Goal: Task Accomplishment & Management: Use online tool/utility

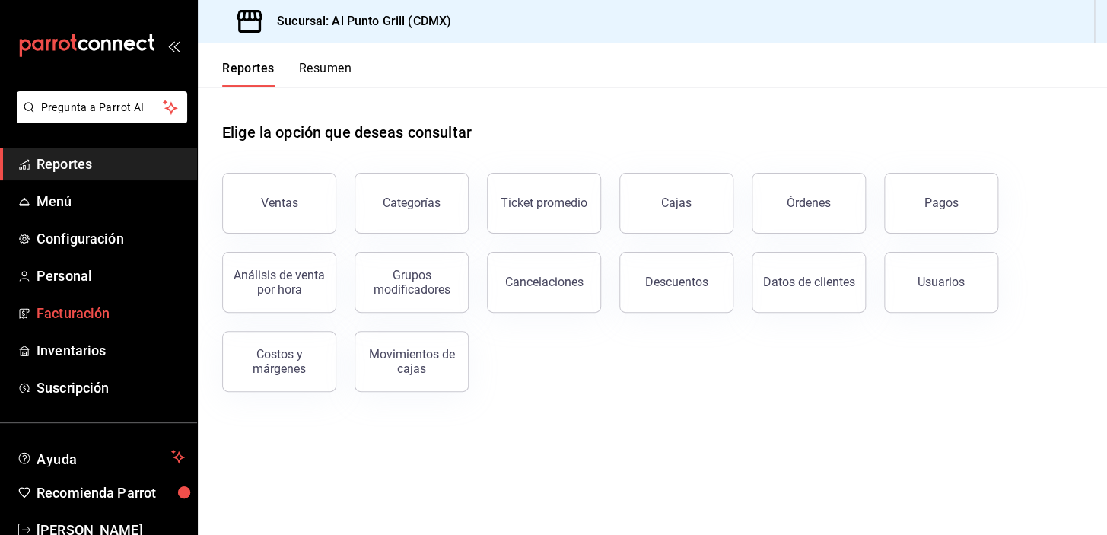
click at [70, 312] on span "Facturación" at bounding box center [111, 313] width 148 height 21
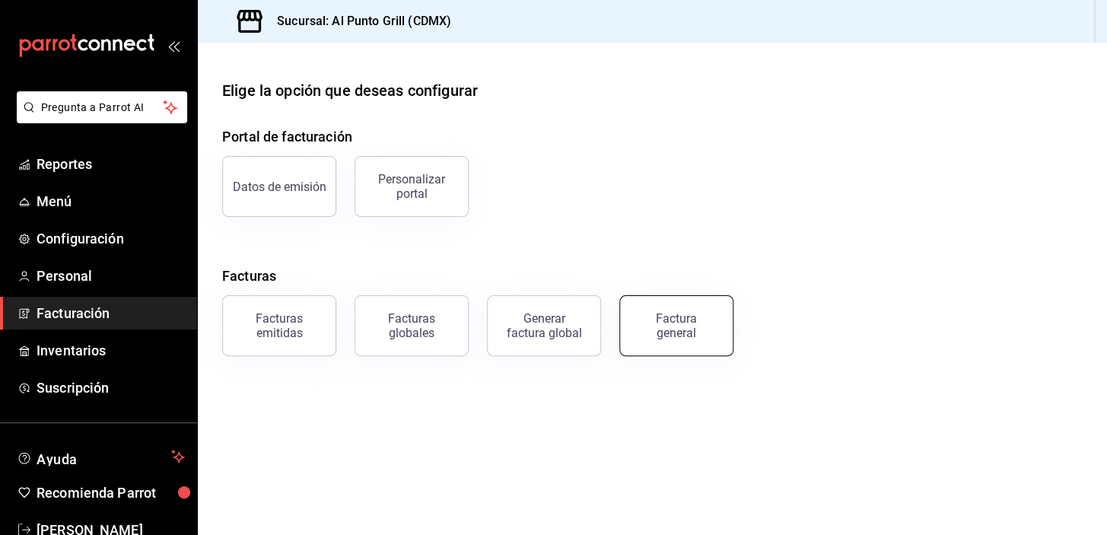
click at [696, 339] on button "Factura general" at bounding box center [677, 325] width 114 height 61
click at [696, 339] on html "Pregunta a Parrot AI Reportes Menú Configuración Personal Facturación Inventari…" at bounding box center [553, 267] width 1107 height 535
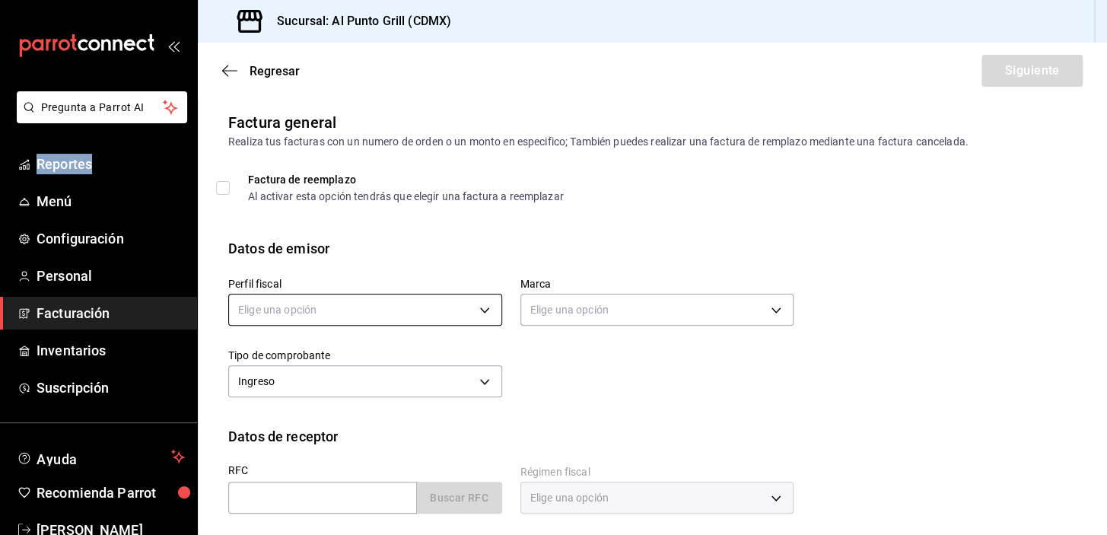
click at [476, 304] on body "Pregunta a Parrot AI Reportes Menú Configuración Personal Facturación Inventari…" at bounding box center [553, 267] width 1107 height 535
click at [476, 304] on div at bounding box center [553, 267] width 1107 height 535
click at [476, 317] on body "Pregunta a Parrot AI Reportes Menú Configuración Personal Facturación Inventari…" at bounding box center [553, 267] width 1107 height 535
click at [476, 317] on div at bounding box center [553, 267] width 1107 height 535
click at [356, 309] on body "Pregunta a Parrot AI Reportes Menú Configuración Personal Facturación Inventari…" at bounding box center [553, 267] width 1107 height 535
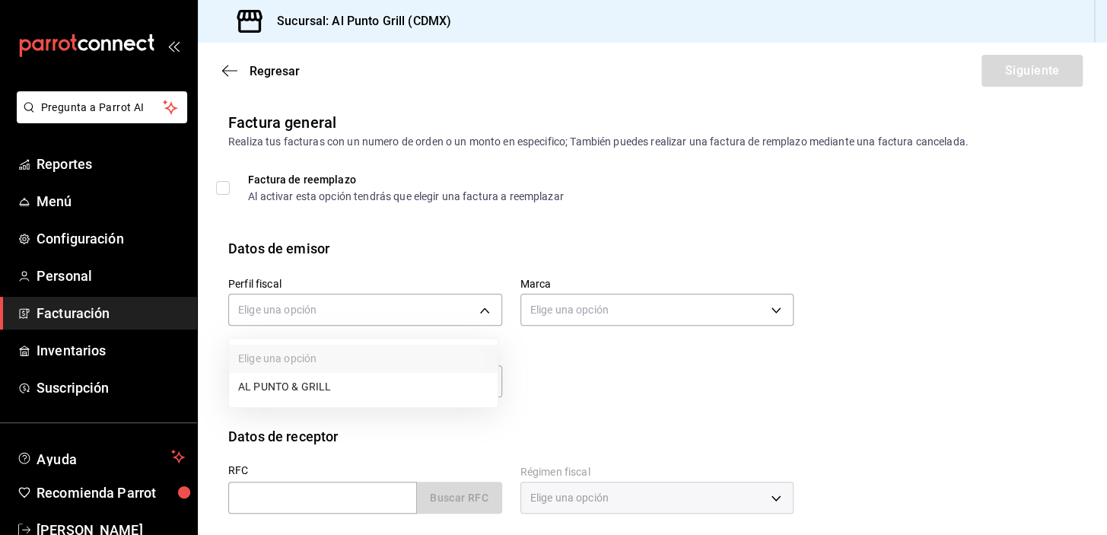
click at [314, 384] on li "AL PUNTO & GRILL" at bounding box center [363, 387] width 269 height 28
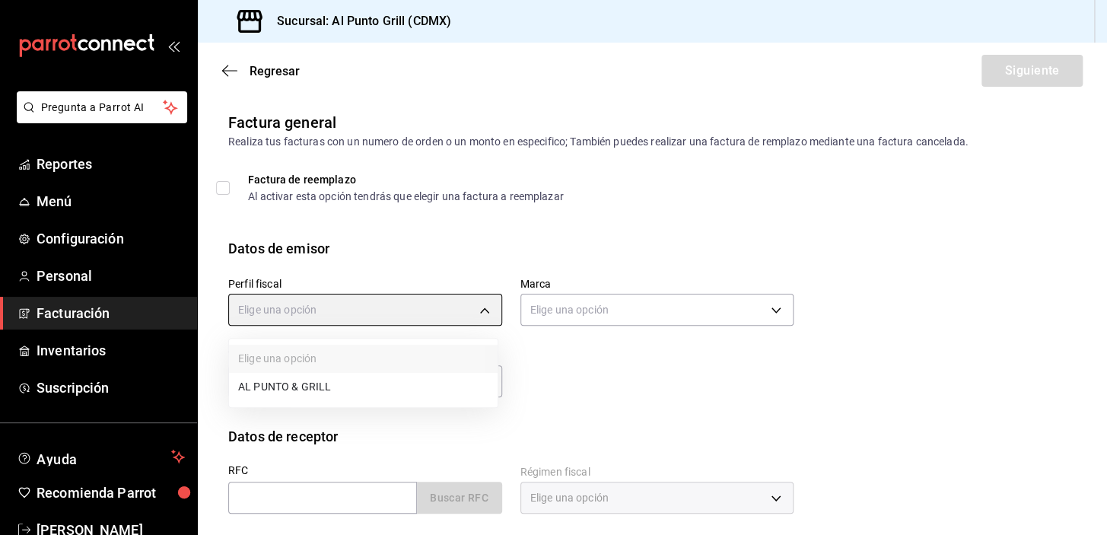
type input "711c2bc8-79b3-43e0-95de-ea7f23beadbf"
type input "359452a4-77df-4a2a-96d1-dbb27ae34e49"
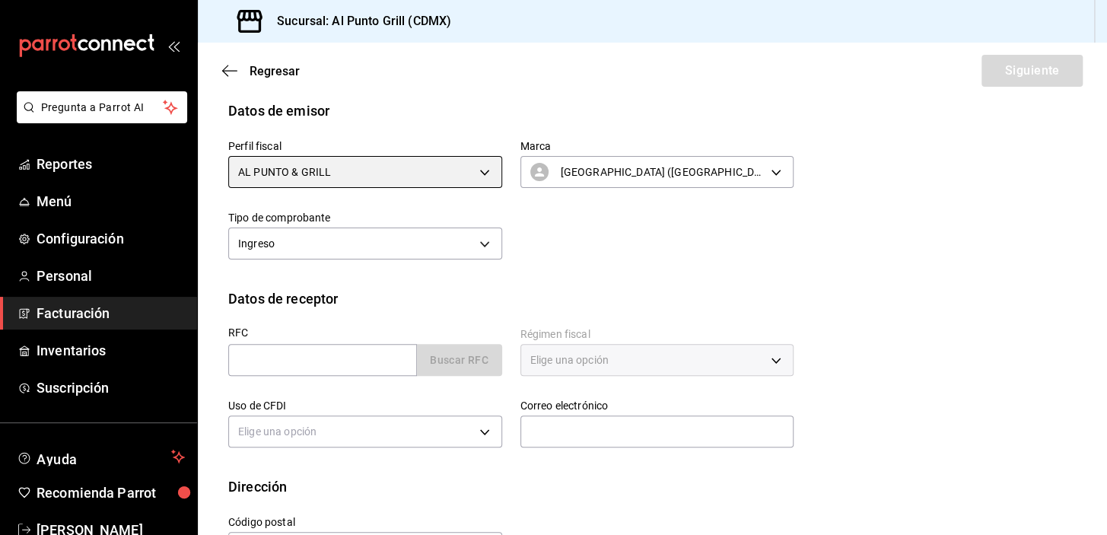
scroll to position [193, 0]
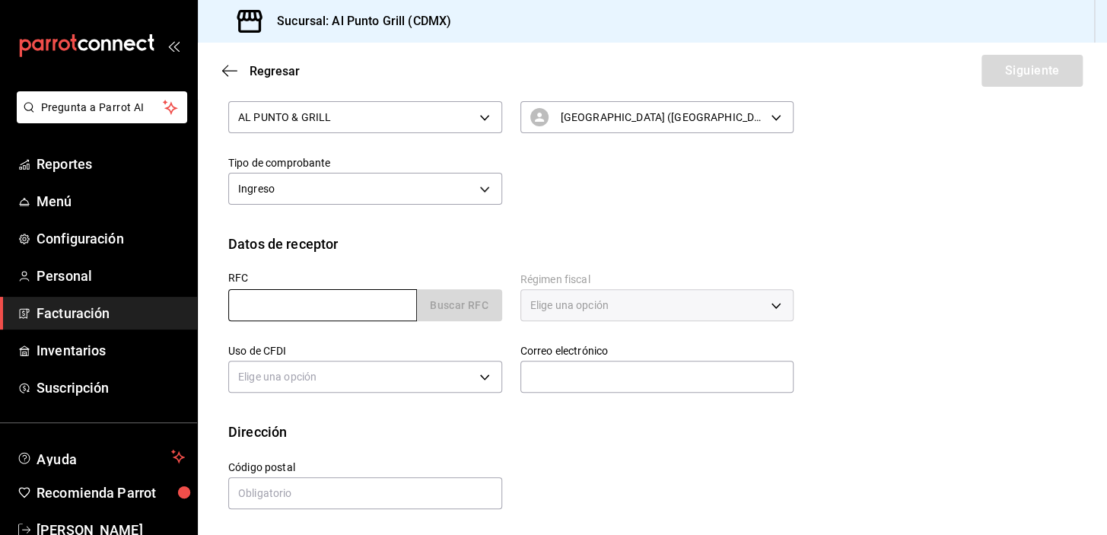
click at [309, 307] on input "text" at bounding box center [322, 305] width 189 height 32
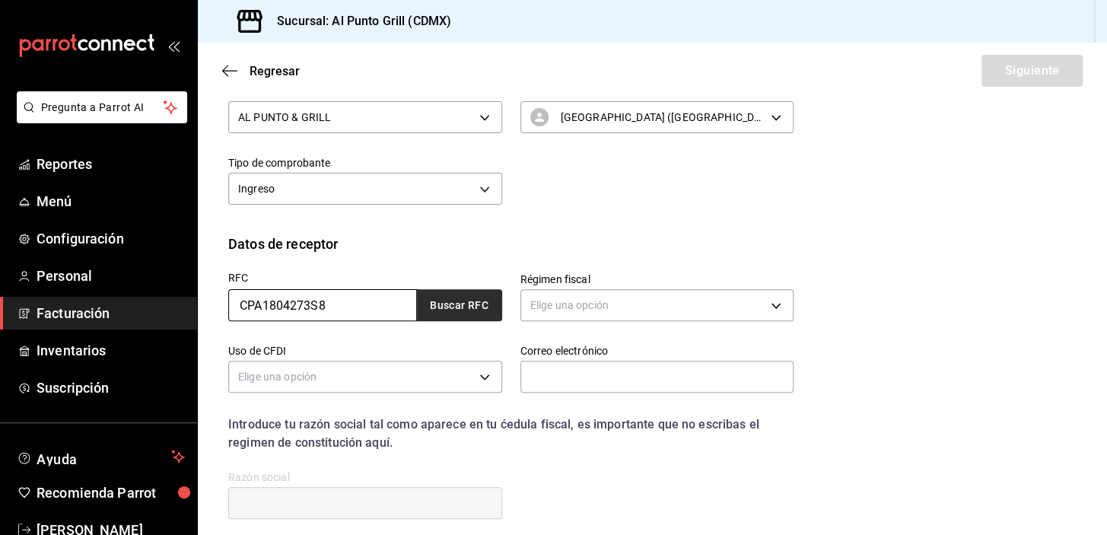
type input "CPA1804273S8"
click at [475, 297] on button "Buscar RFC" at bounding box center [459, 305] width 85 height 32
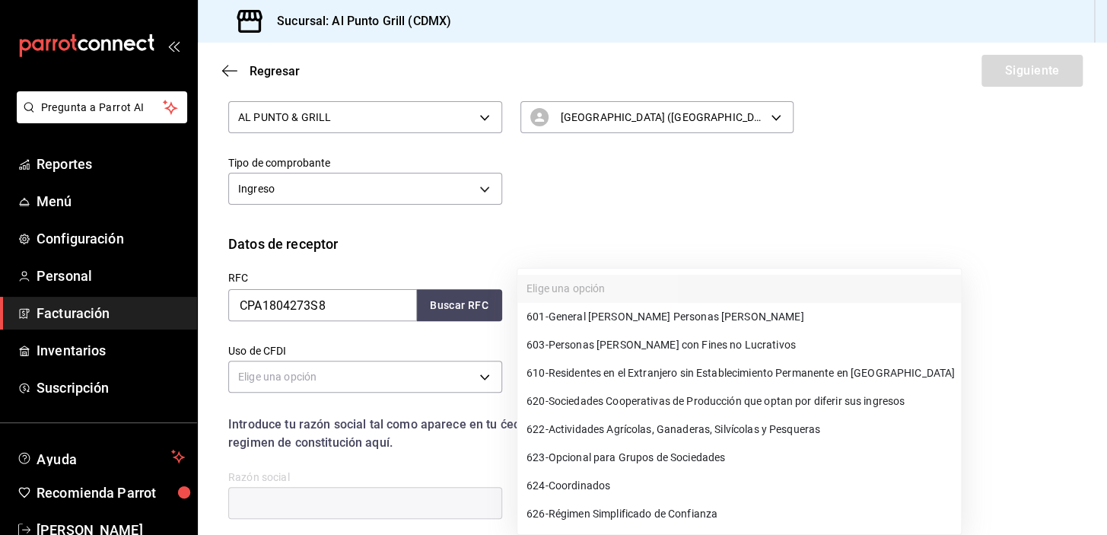
click at [572, 298] on body "Pregunta a Parrot AI Reportes Menú Configuración Personal Facturación Inventari…" at bounding box center [553, 267] width 1107 height 535
click at [573, 314] on span "601 - General [PERSON_NAME] Personas [PERSON_NAME]" at bounding box center [665, 317] width 277 height 16
type input "601"
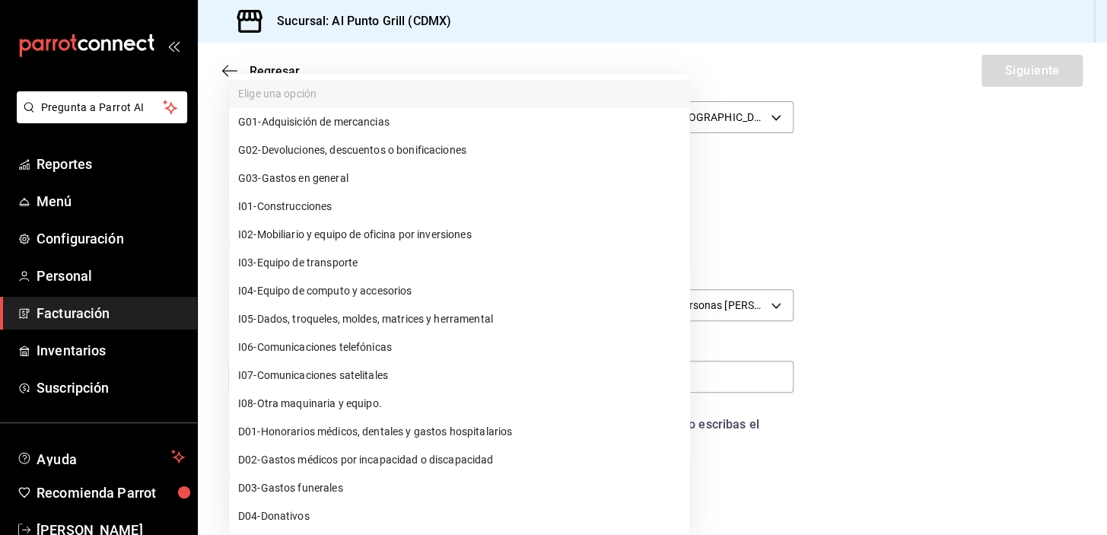
click at [483, 382] on body "Pregunta a Parrot AI Reportes Menú Configuración Personal Facturación Inventari…" at bounding box center [553, 267] width 1107 height 535
click at [353, 174] on li "G03 - Gastos en general" at bounding box center [459, 178] width 460 height 28
type input "G03"
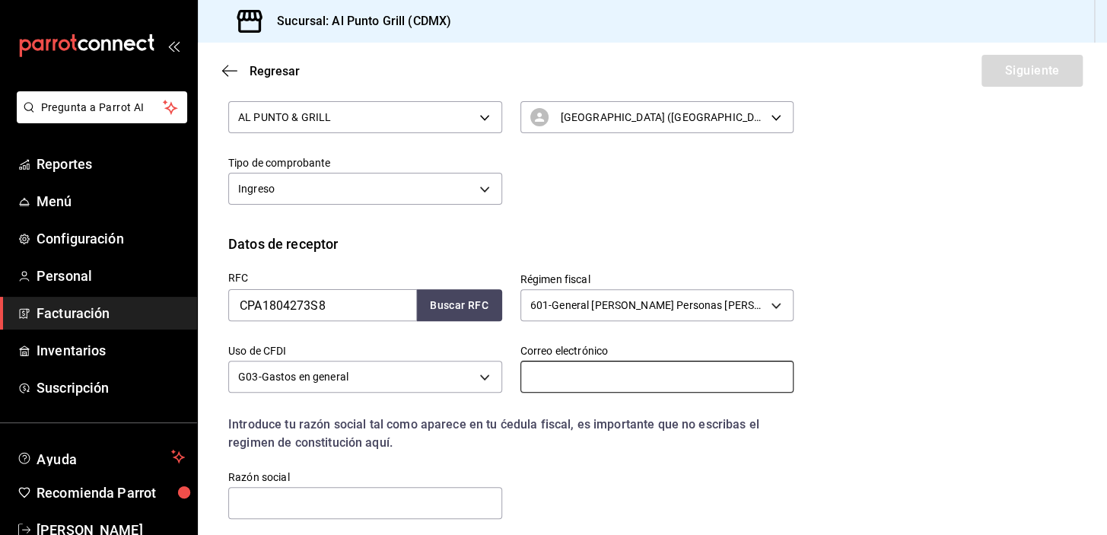
click at [651, 372] on input "text" at bounding box center [658, 377] width 274 height 32
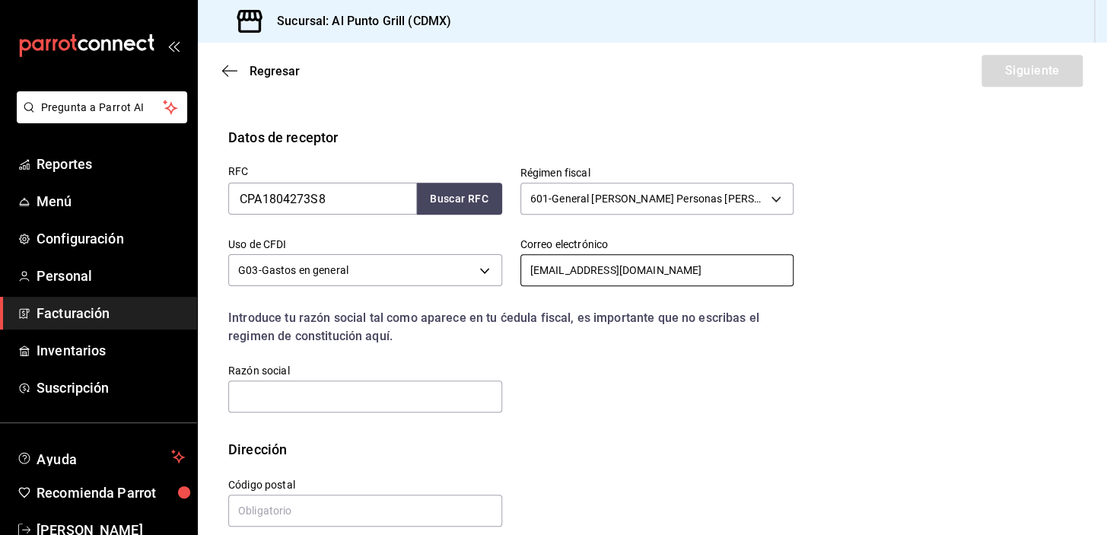
scroll to position [317, 0]
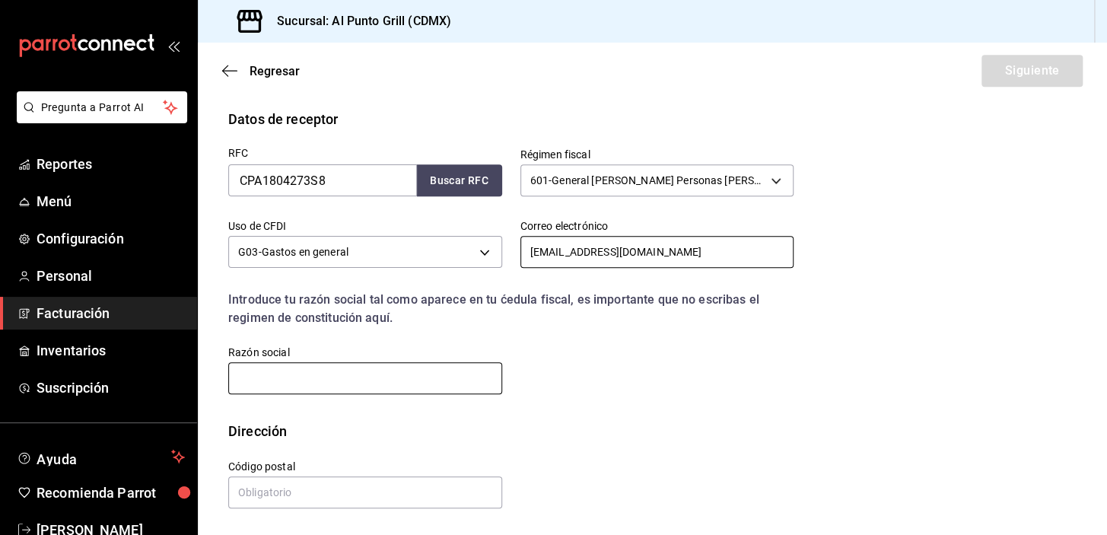
type input "[EMAIL_ADDRESS][DOMAIN_NAME]"
click at [372, 381] on input "text" at bounding box center [365, 378] width 274 height 32
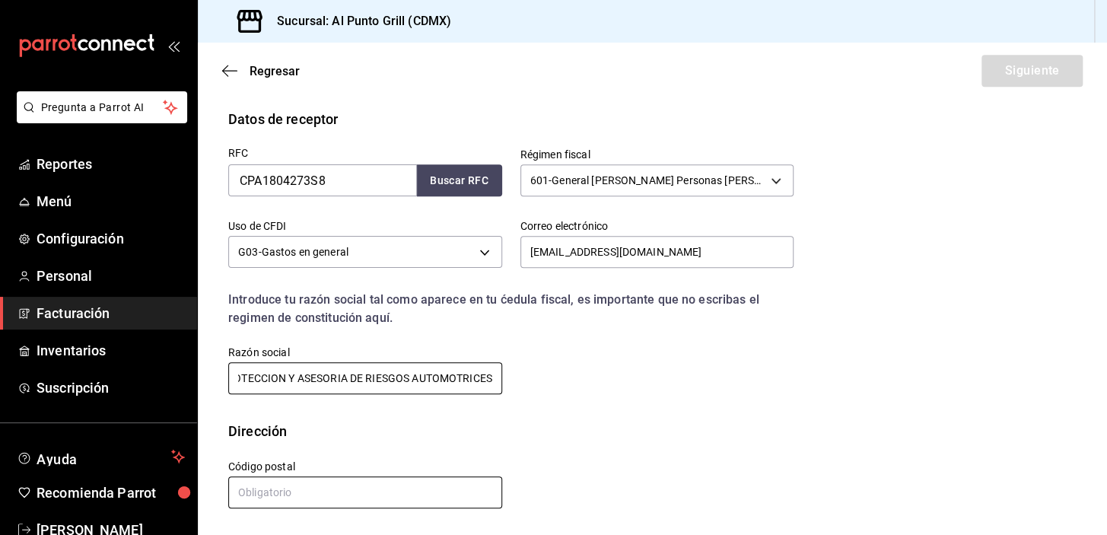
type input "CARBAZ PROTECCION Y ASESORIA DE RIESGOS AUTOMOTRICES"
click at [358, 497] on input "text" at bounding box center [365, 492] width 274 height 32
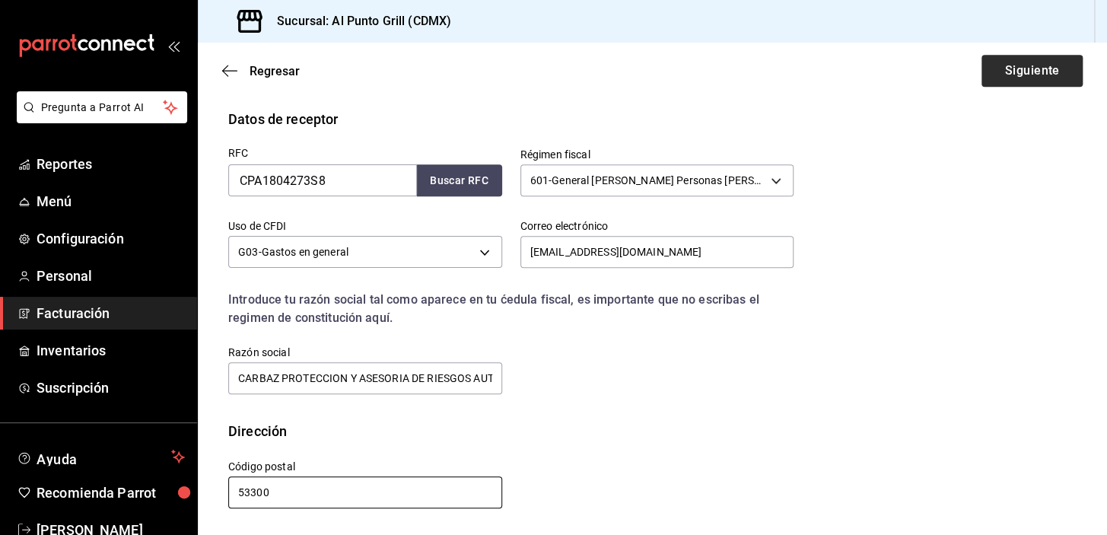
type input "53300"
click at [1036, 61] on button "Siguiente" at bounding box center [1032, 71] width 101 height 32
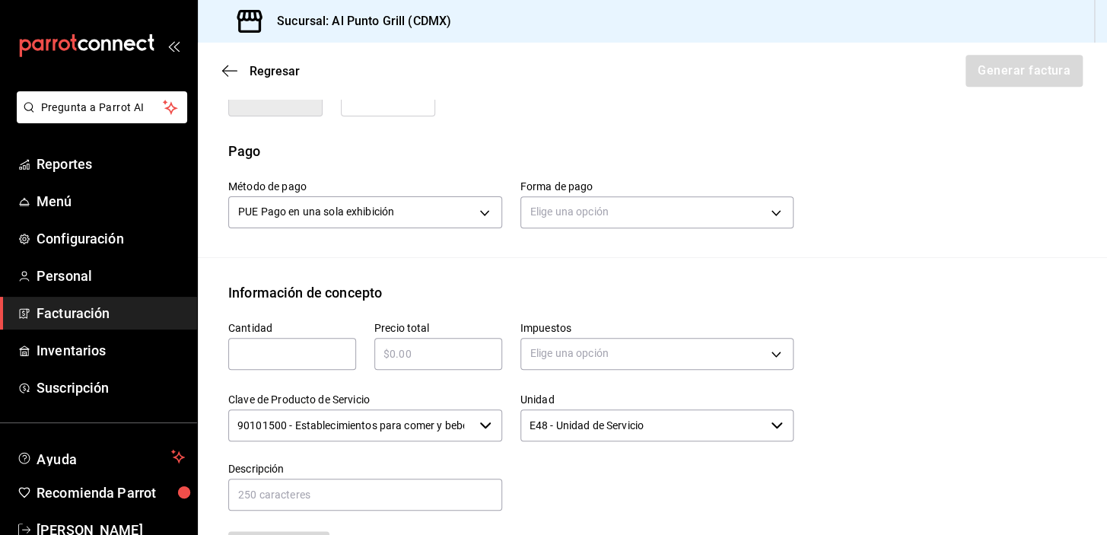
scroll to position [456, 0]
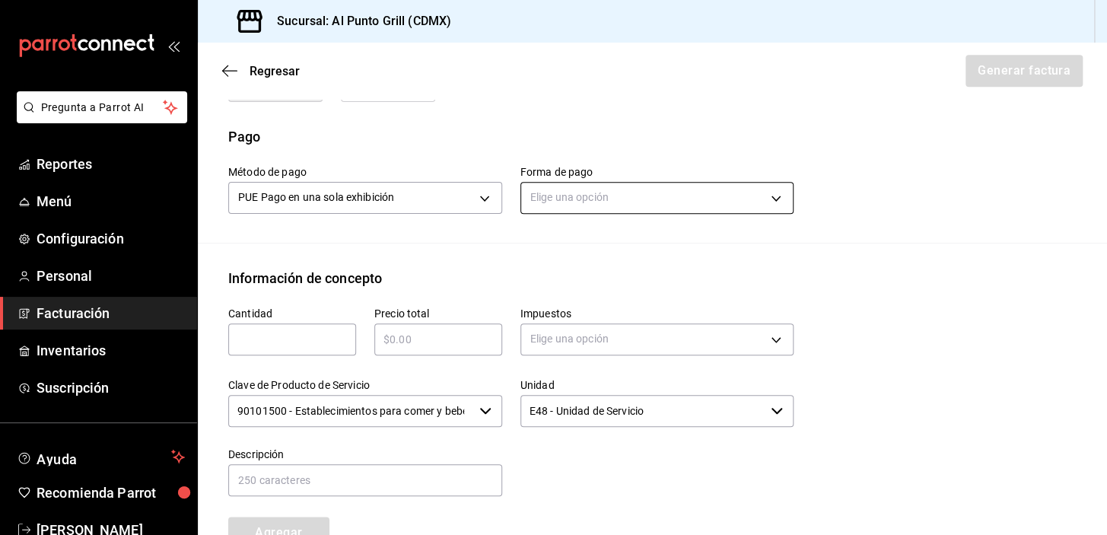
click at [561, 190] on body "Pregunta a Parrot AI Reportes Menú Configuración Personal Facturación Inventari…" at bounding box center [553, 267] width 1107 height 535
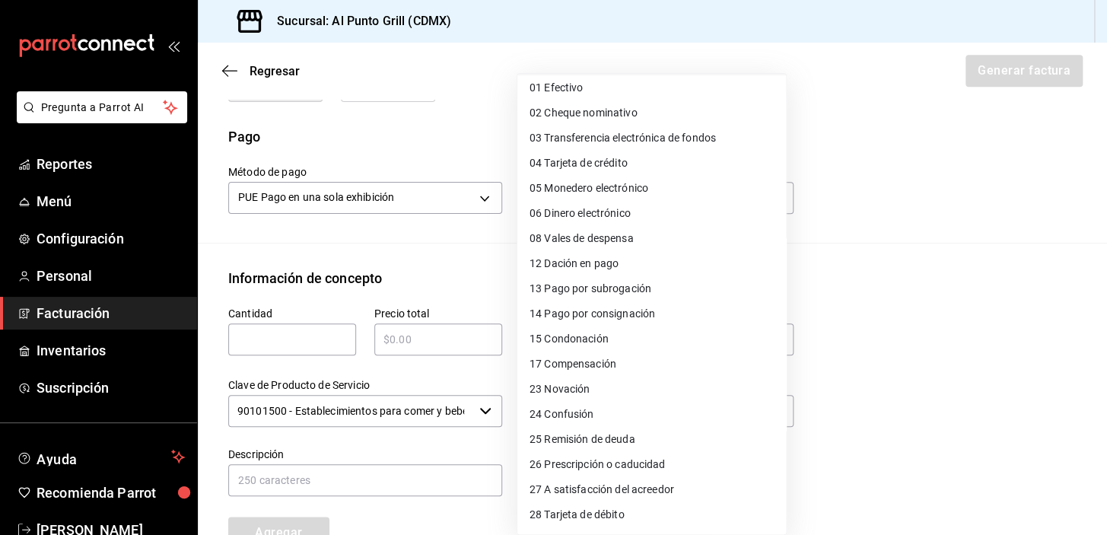
scroll to position [0, 0]
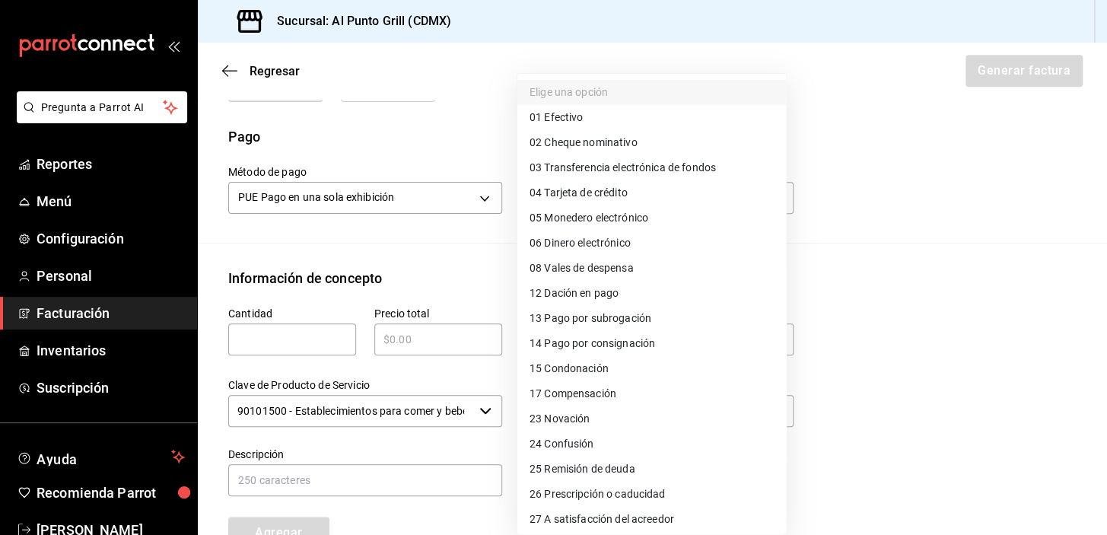
click at [598, 192] on span "04 Tarjeta de crédito" at bounding box center [579, 193] width 98 height 16
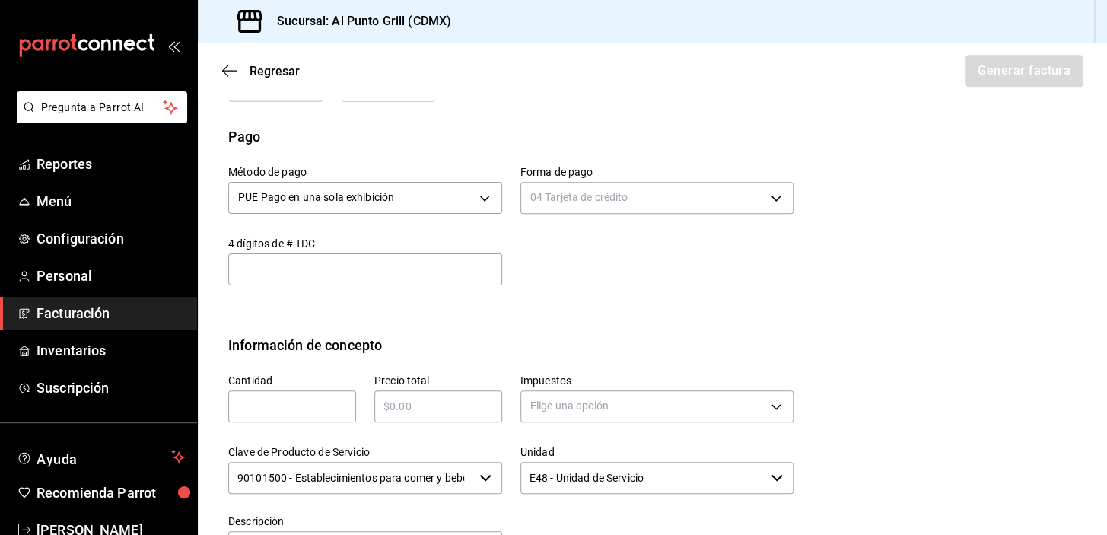
type input "04"
click at [306, 409] on input "text" at bounding box center [292, 406] width 128 height 18
type input "1"
click at [467, 402] on input "text" at bounding box center [438, 406] width 128 height 18
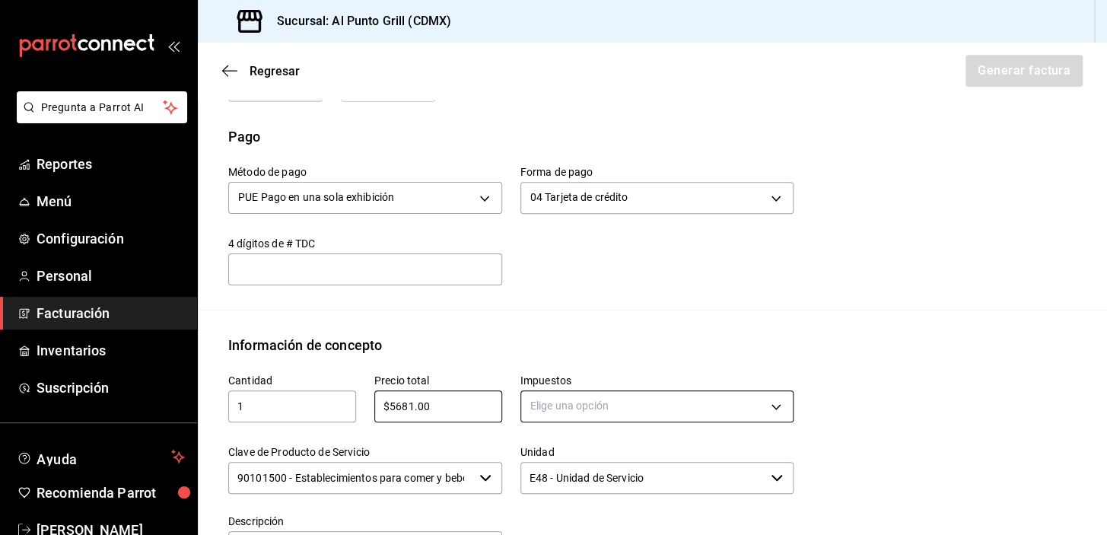
type input "$5681.00"
click at [639, 409] on body "Pregunta a Parrot AI Reportes Menú Configuración Personal Facturación Inventari…" at bounding box center [553, 267] width 1107 height 535
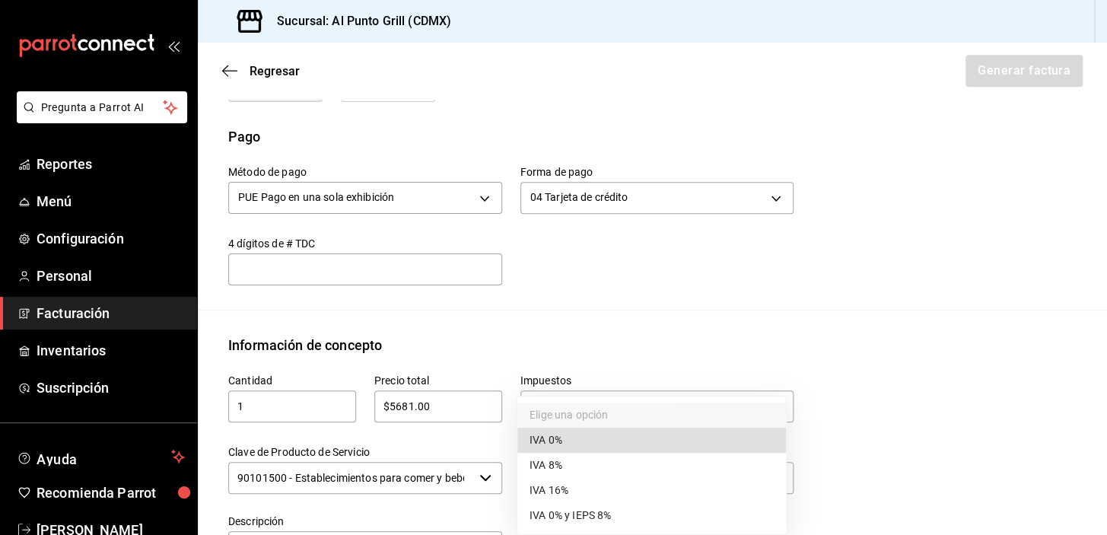
click at [557, 488] on span "IVA 16%" at bounding box center [549, 491] width 39 height 16
type input "IVA_16"
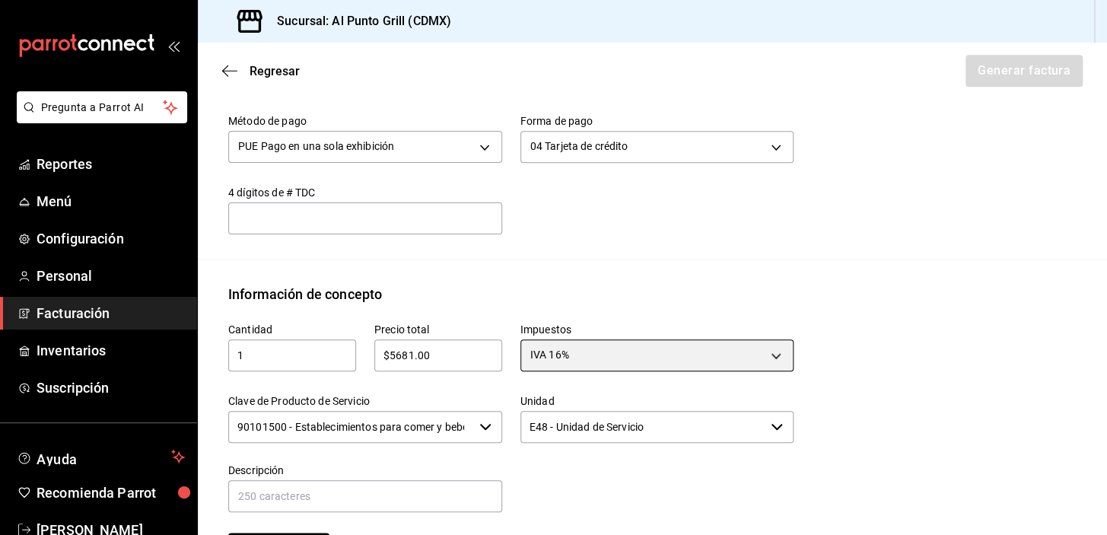
scroll to position [594, 0]
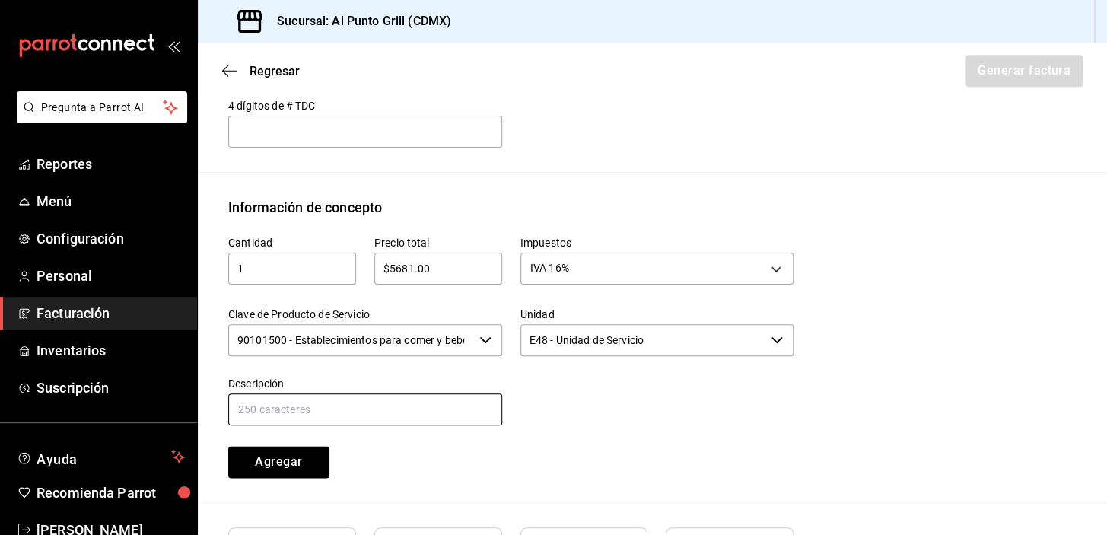
click at [385, 416] on input "text" at bounding box center [365, 409] width 274 height 32
type input "CONSUMO DE ALIMENTOS Y BEBIDAS"
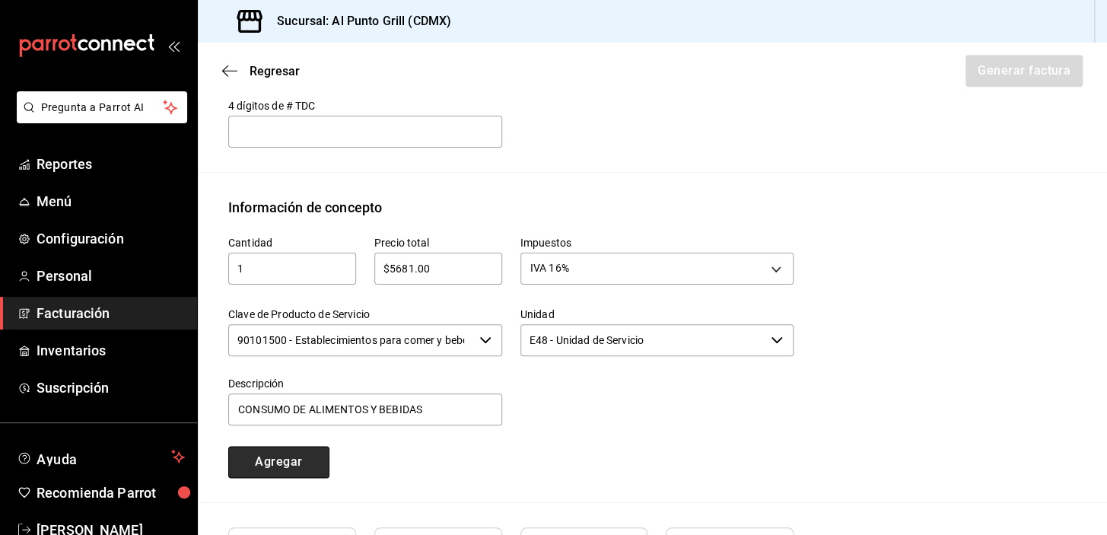
click at [289, 458] on button "Agregar" at bounding box center [278, 462] width 101 height 32
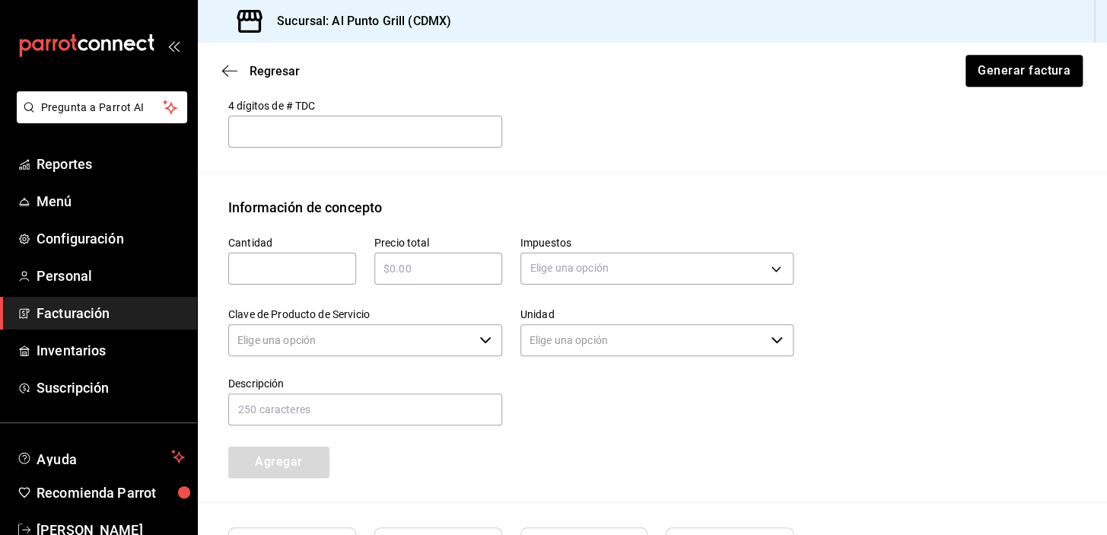
type input "90101500 - Establecimientos para comer y beber"
type input "E48 - Unidad de Servicio"
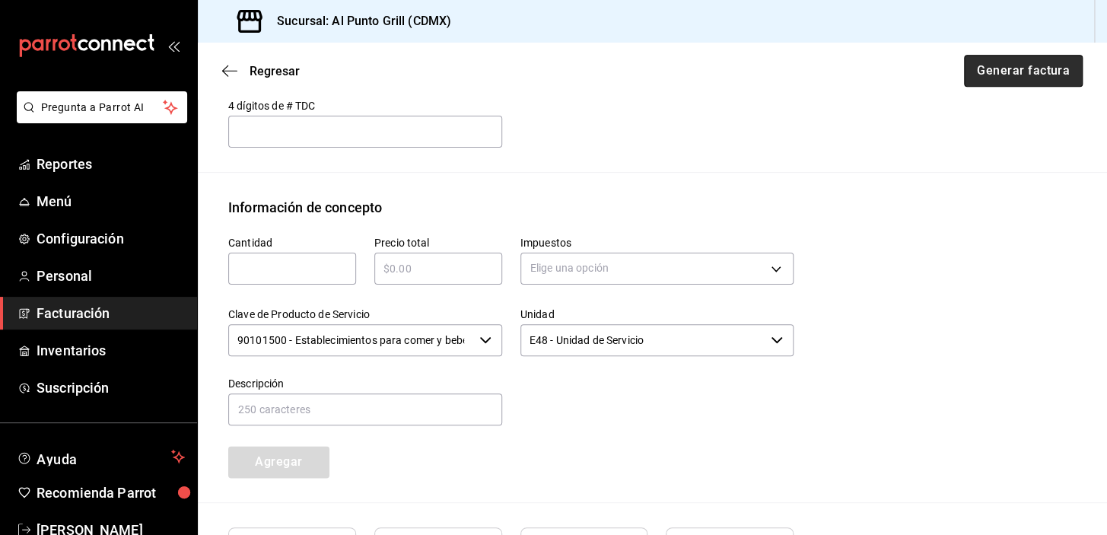
click at [998, 66] on button "Generar factura" at bounding box center [1023, 71] width 119 height 32
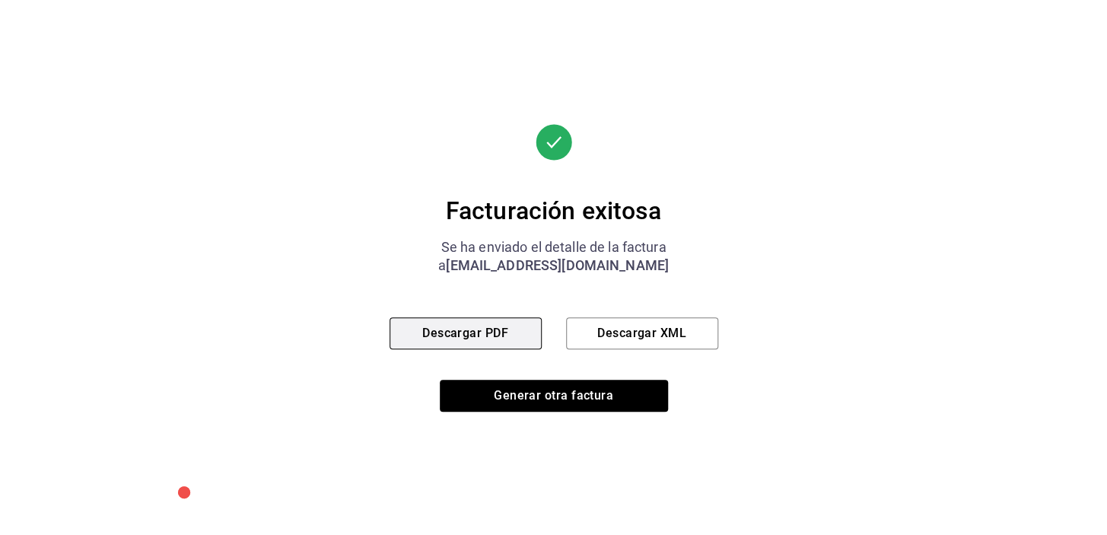
click at [434, 325] on button "Descargar PDF" at bounding box center [466, 333] width 152 height 32
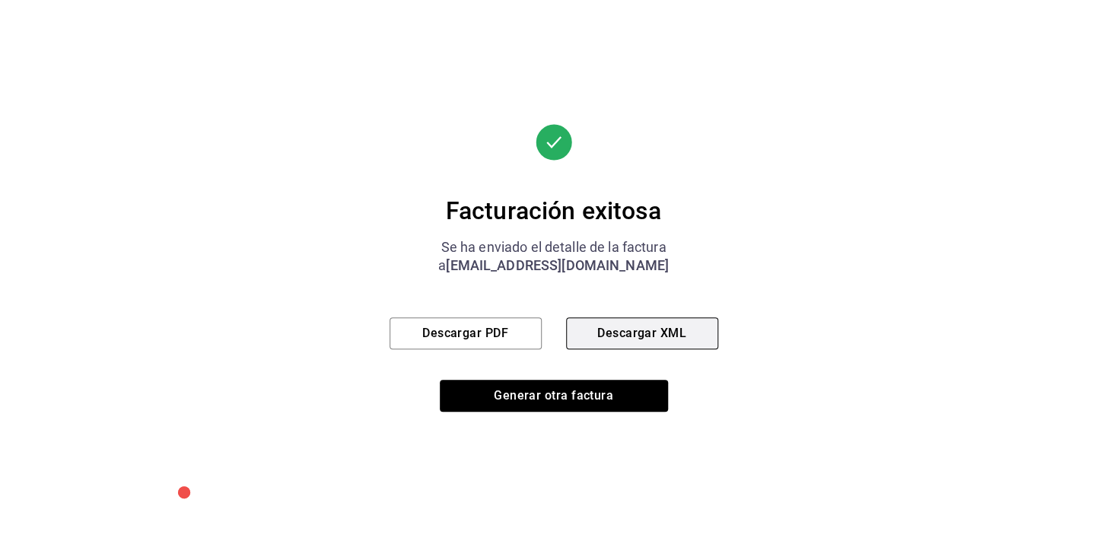
click at [654, 342] on button "Descargar XML" at bounding box center [642, 333] width 152 height 32
